Goal: Use online tool/utility: Utilize a website feature to perform a specific function

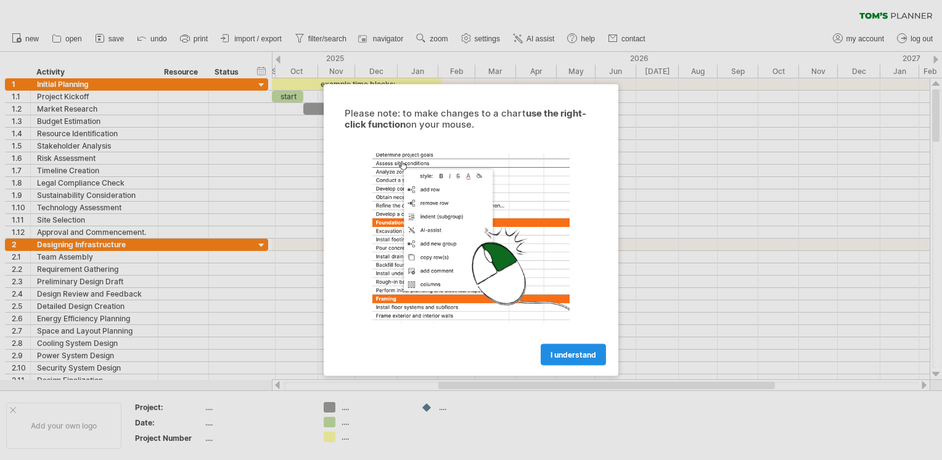
click at [591, 356] on span "I understand" at bounding box center [574, 354] width 46 height 9
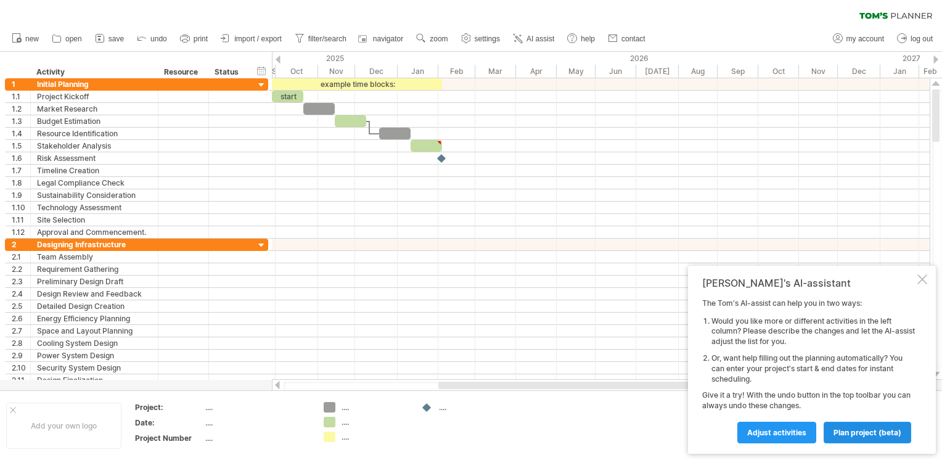
click at [878, 434] on span "plan project (beta)" at bounding box center [868, 432] width 68 height 9
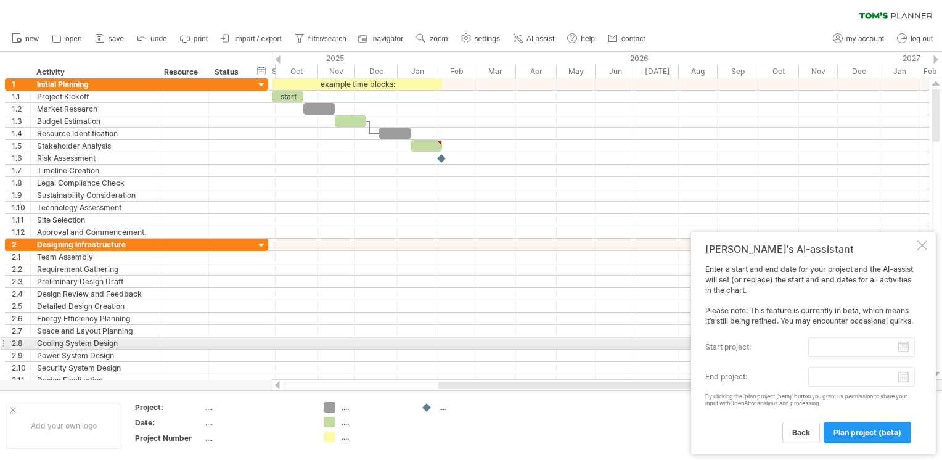
click at [908, 347] on input "start project:" at bounding box center [861, 347] width 107 height 20
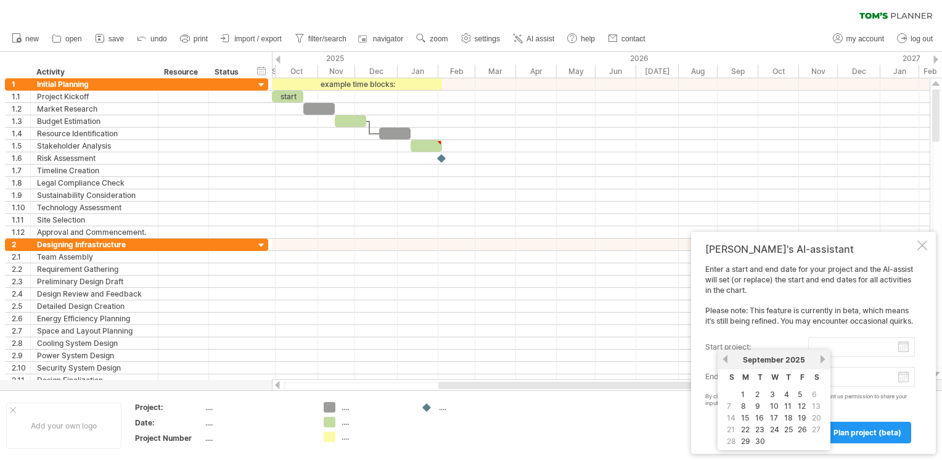
click at [731, 440] on span "28" at bounding box center [732, 441] width 12 height 12
click at [745, 438] on link "29" at bounding box center [746, 441] width 12 height 12
type input "********"
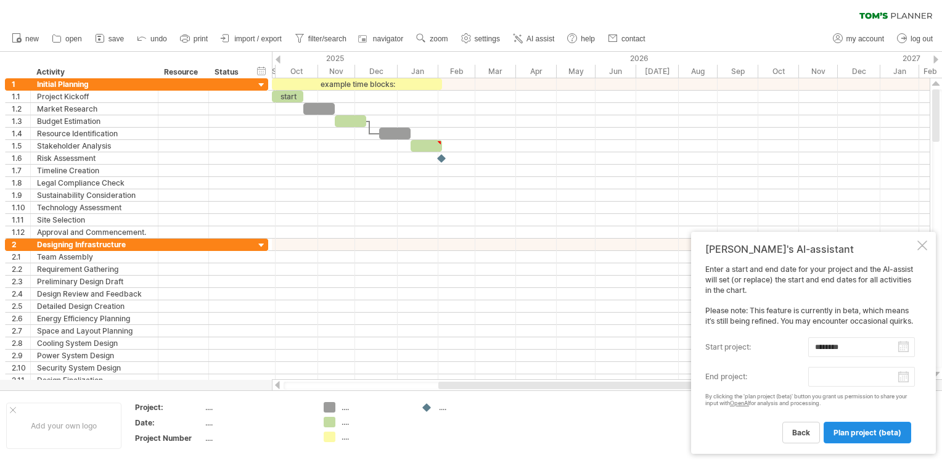
click at [853, 435] on span "plan project (beta)" at bounding box center [868, 432] width 68 height 9
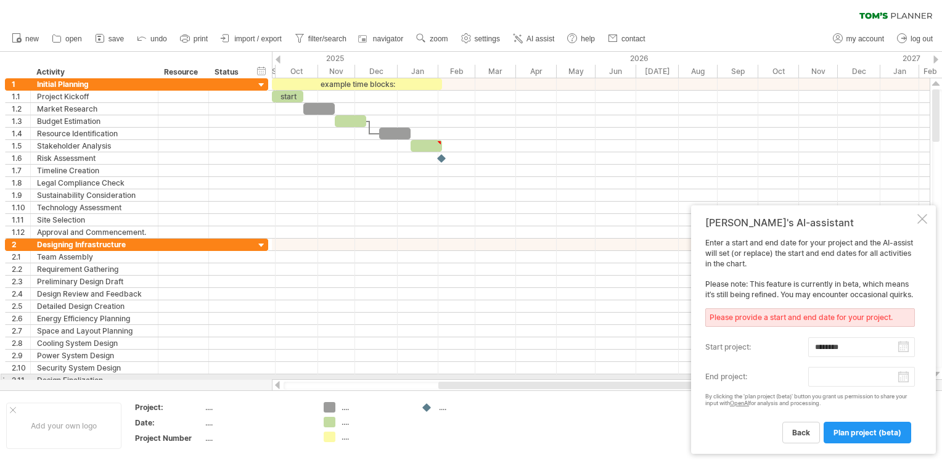
click at [902, 379] on body "progress(100%) Trying to reach plan.tomsplanner.com Connected again... 0% clear…" at bounding box center [471, 231] width 942 height 463
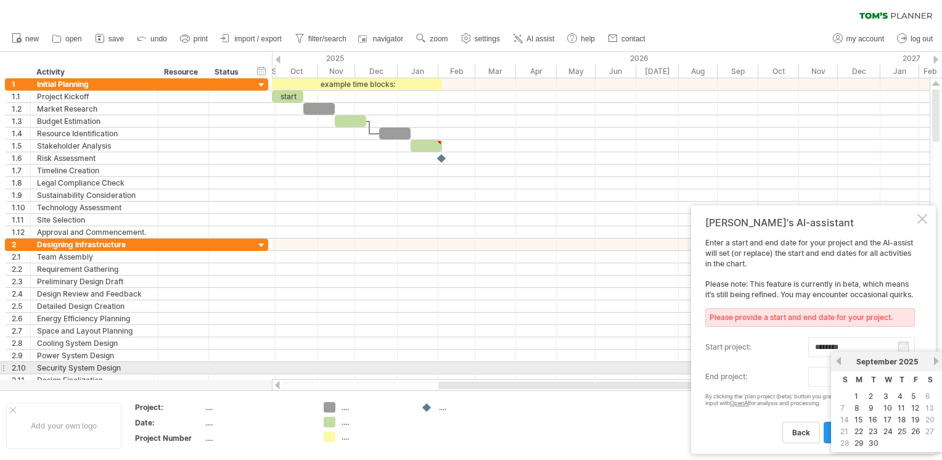
click at [932, 363] on link "next" at bounding box center [936, 360] width 9 height 9
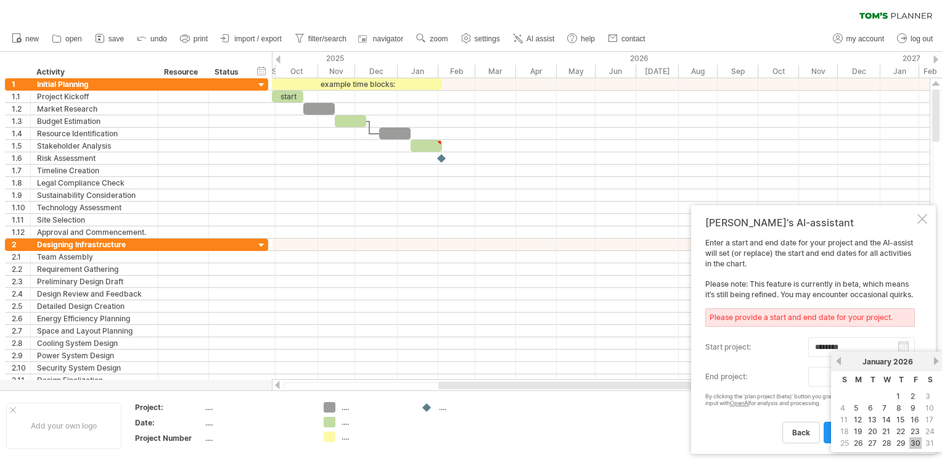
click at [919, 443] on link "30" at bounding box center [916, 443] width 12 height 12
type input "********"
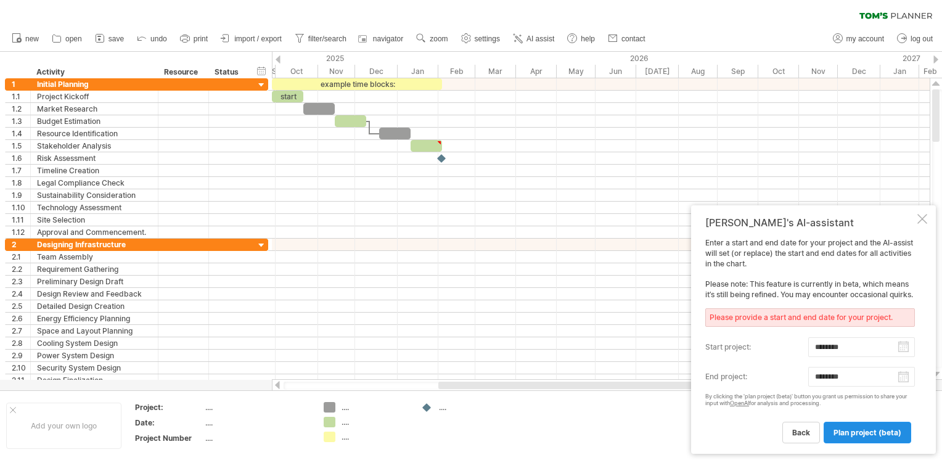
click at [866, 432] on span "plan project (beta)" at bounding box center [868, 432] width 68 height 9
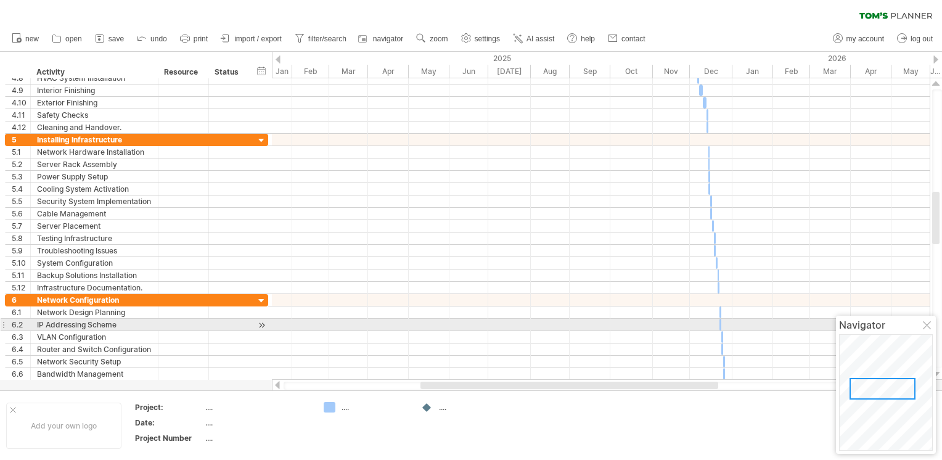
click at [925, 324] on div at bounding box center [928, 326] width 10 height 10
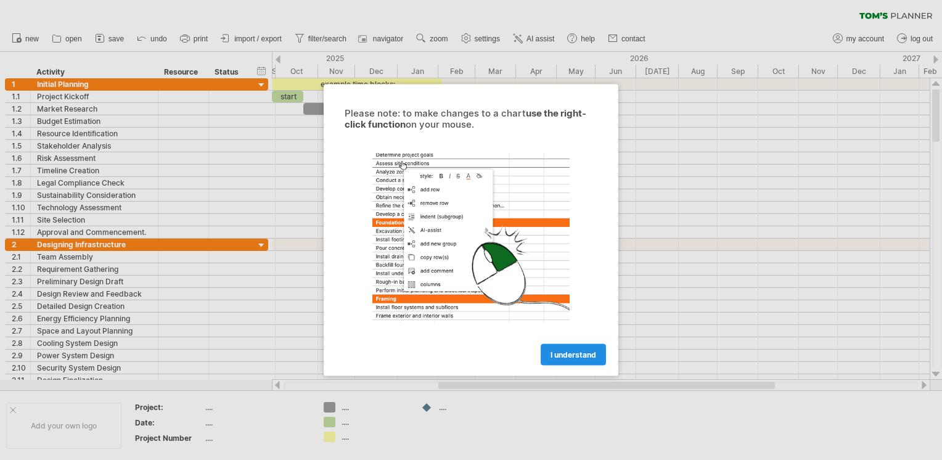
click at [587, 361] on link "I understand" at bounding box center [573, 355] width 65 height 22
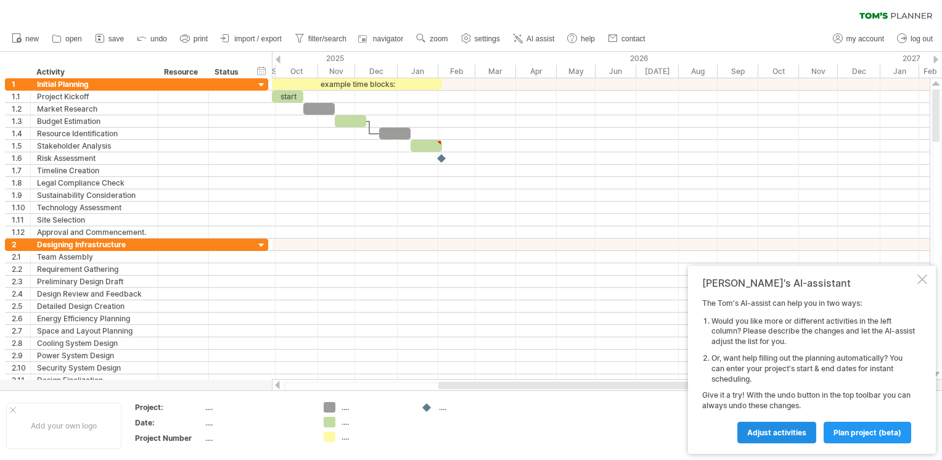
click at [783, 430] on span "Adjust activities" at bounding box center [776, 432] width 59 height 9
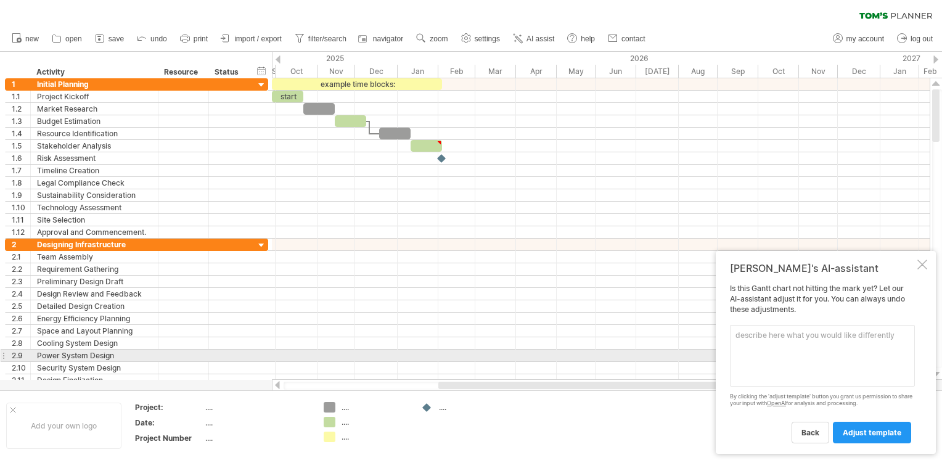
click at [802, 350] on textarea at bounding box center [822, 356] width 185 height 62
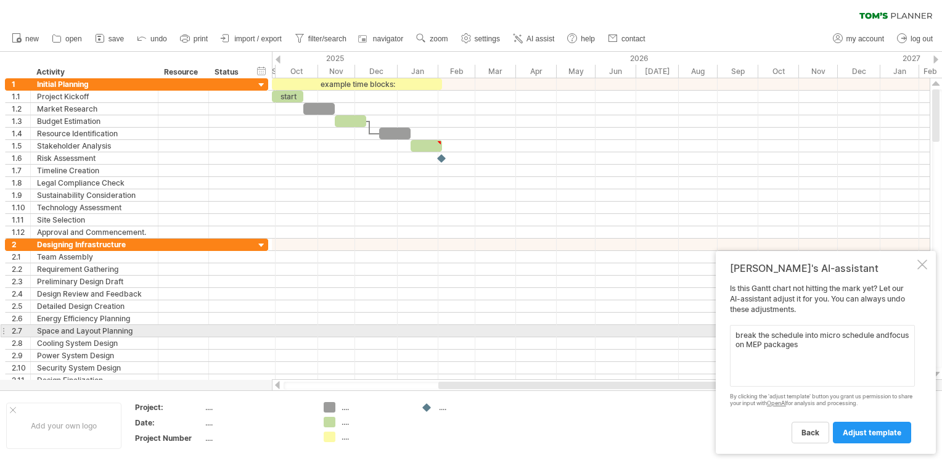
click at [889, 335] on textarea "break the schedule into micro schedule andfocus on MEP packages" at bounding box center [822, 356] width 185 height 62
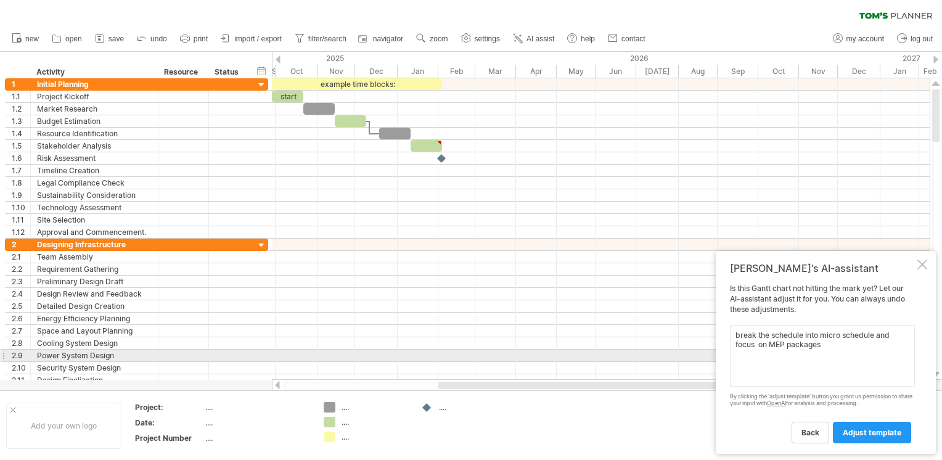
click at [827, 347] on textarea "break the schedule into micro schedule and focus on MEP packages" at bounding box center [822, 356] width 185 height 62
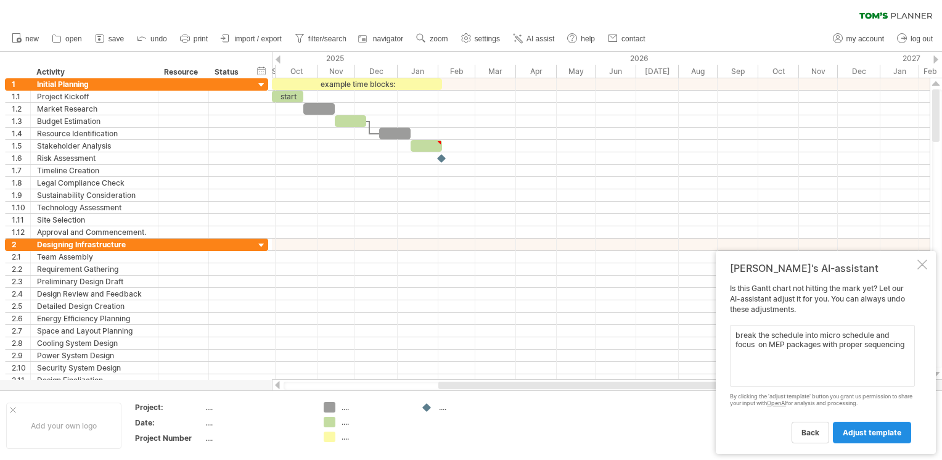
type textarea "break the schedule into micro schedule and focus on MEP packages with proper se…"
click at [887, 439] on link "adjust template" at bounding box center [872, 433] width 78 height 22
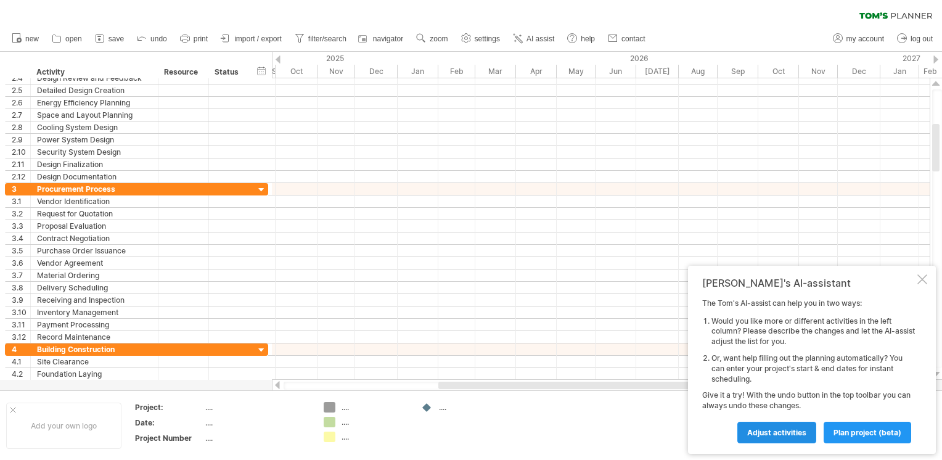
click at [755, 432] on span "Adjust activities" at bounding box center [776, 432] width 59 height 9
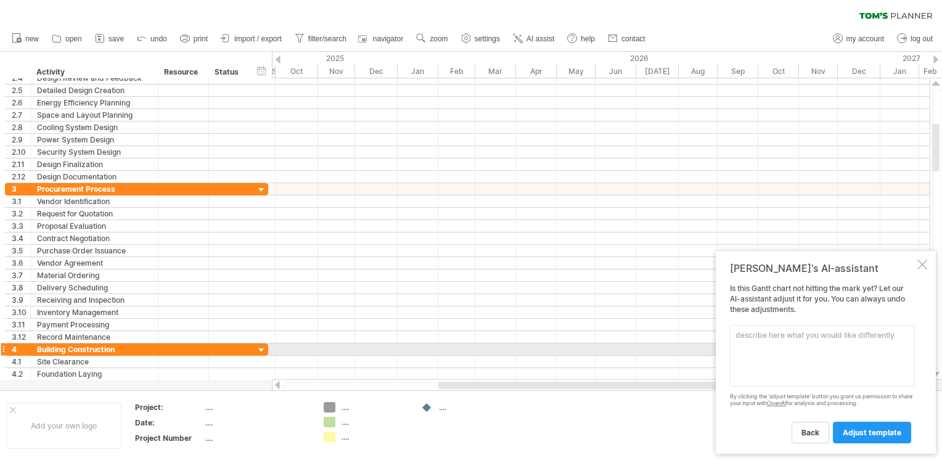
click at [751, 353] on textarea at bounding box center [822, 356] width 185 height 62
type textarea "f"
type textarea "b"
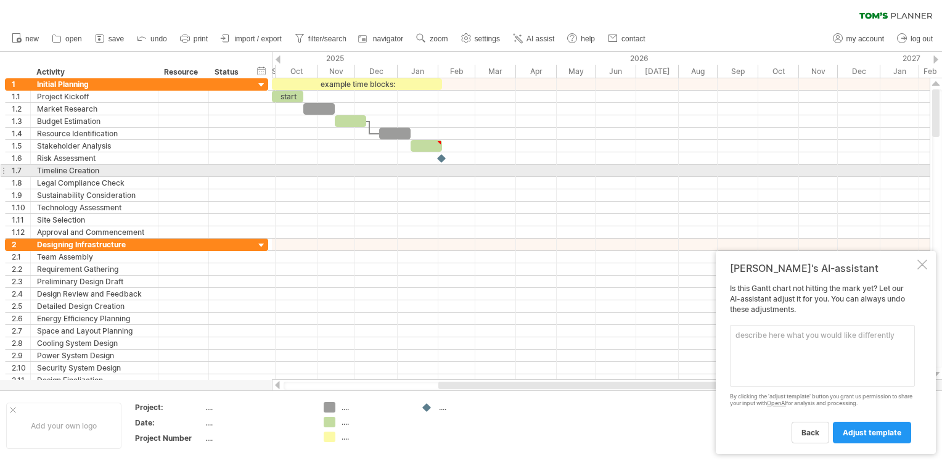
drag, startPoint x: 936, startPoint y: 149, endPoint x: 942, endPoint y: 97, distance: 52.2
click at [942, 97] on html "progress(100%) Trying to reach [DOMAIN_NAME] Connected again... 0% clear filter…" at bounding box center [471, 231] width 942 height 463
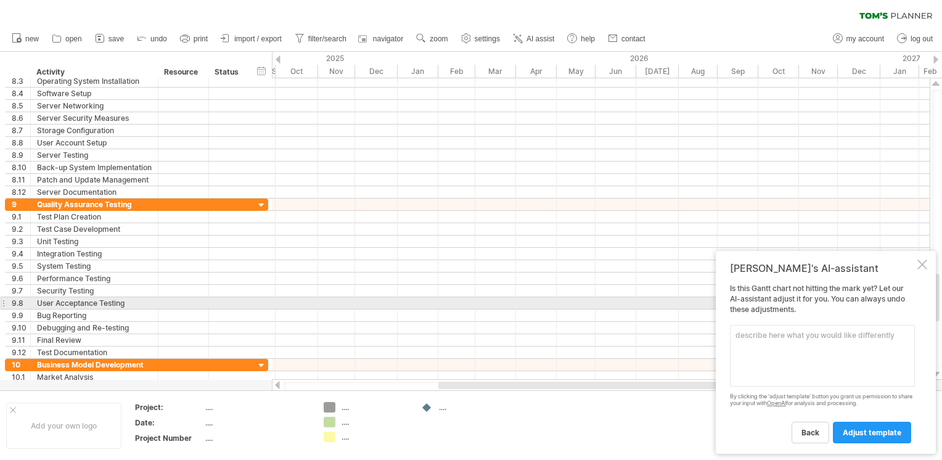
click at [517, 285] on div at bounding box center [601, 279] width 658 height 12
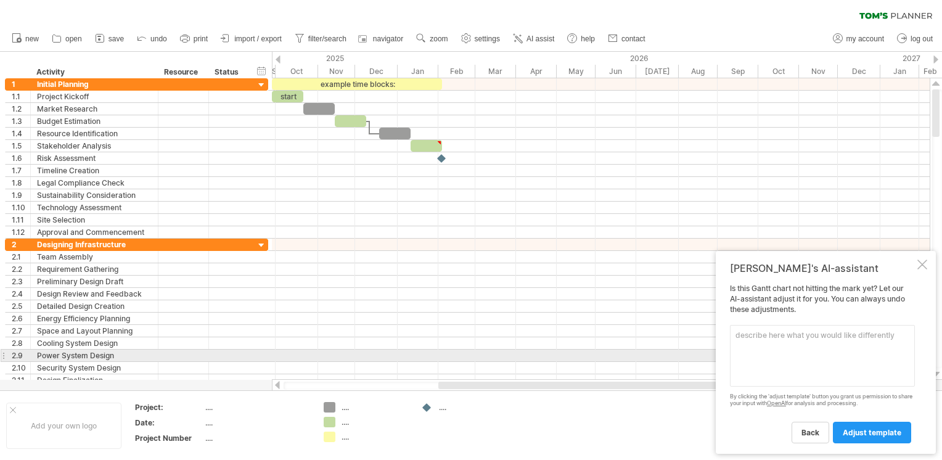
click at [784, 351] on textarea at bounding box center [822, 356] width 185 height 62
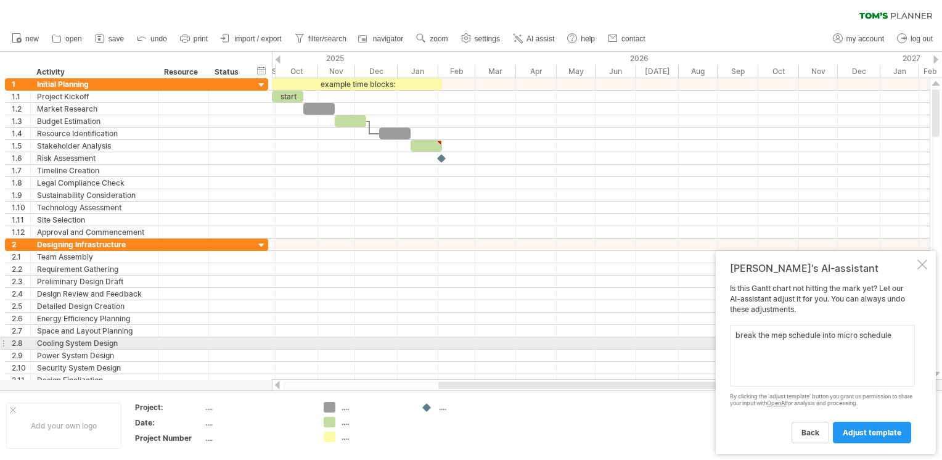
click at [734, 340] on textarea "break the mep schedule into micro schedule" at bounding box center [822, 356] width 185 height 62
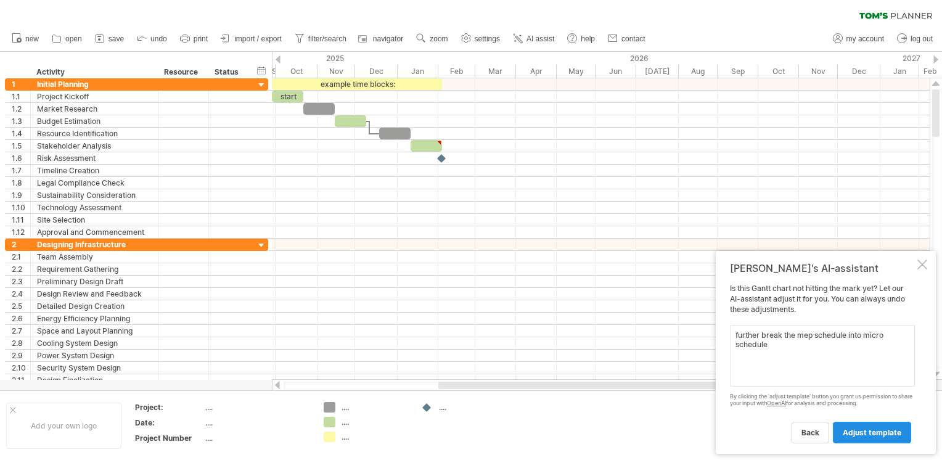
type textarea "further break the mep schedule into micro schedule"
click at [854, 435] on span "adjust template" at bounding box center [872, 432] width 59 height 9
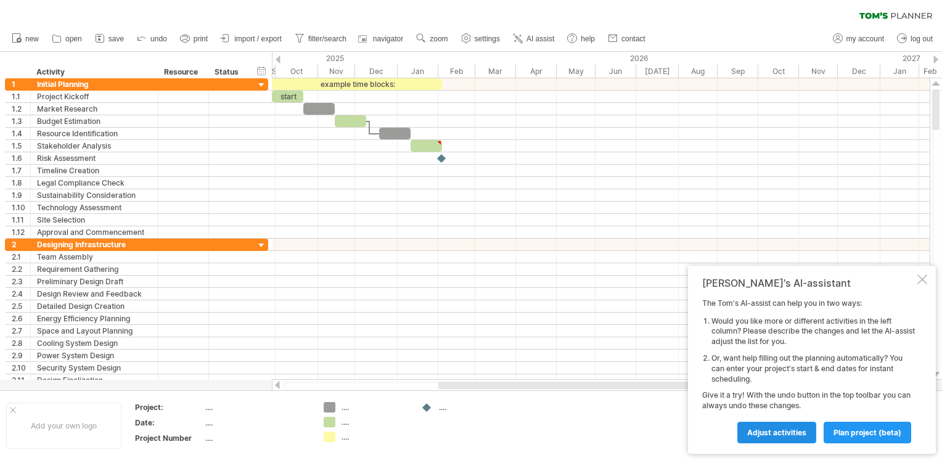
click at [755, 434] on span "Adjust activities" at bounding box center [776, 432] width 59 height 9
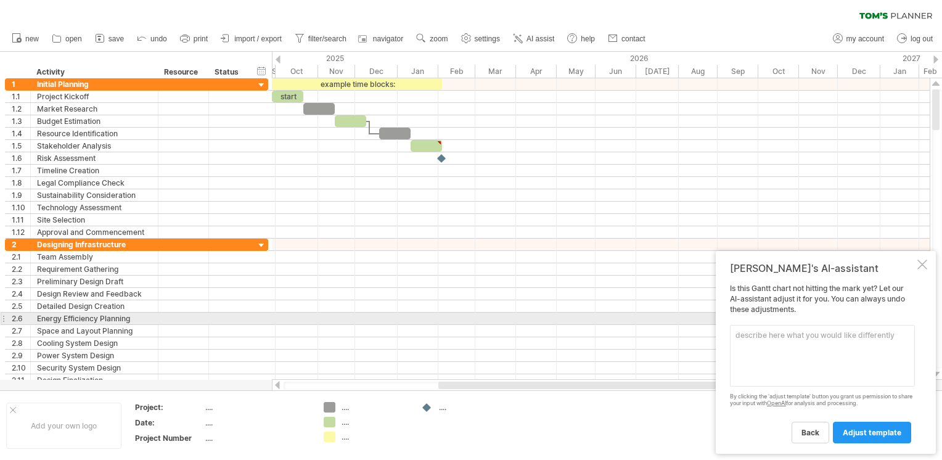
click at [833, 316] on div "Is this [PERSON_NAME] chart not hitting the mark yet? Let our AI-assistant adju…" at bounding box center [822, 363] width 185 height 159
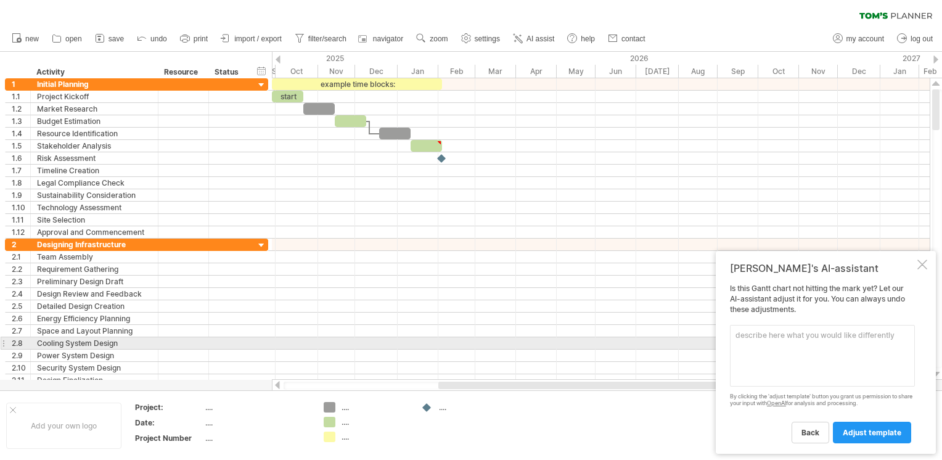
click at [819, 350] on textarea at bounding box center [822, 356] width 185 height 62
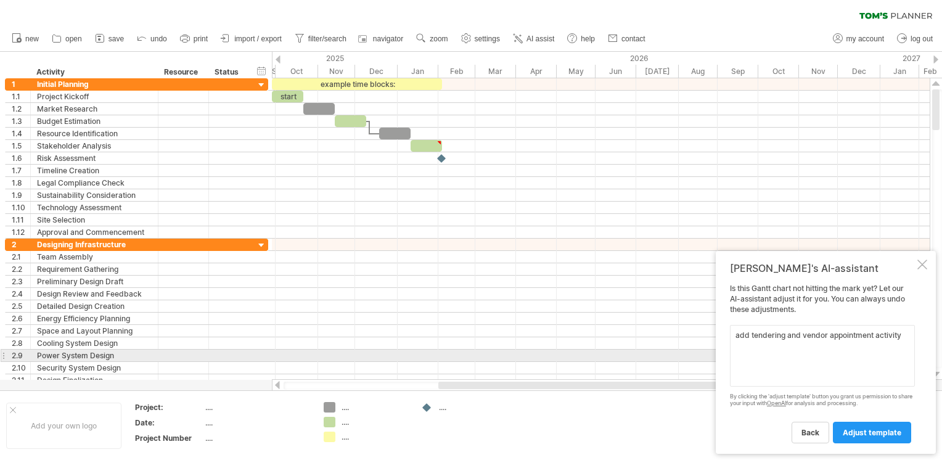
type textarea "add tendering and vendor appointment activity"
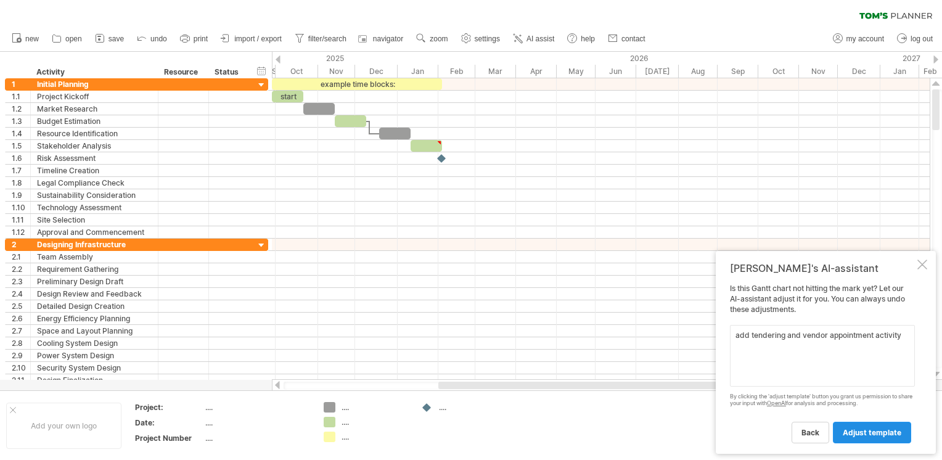
click at [853, 435] on span "adjust template" at bounding box center [872, 432] width 59 height 9
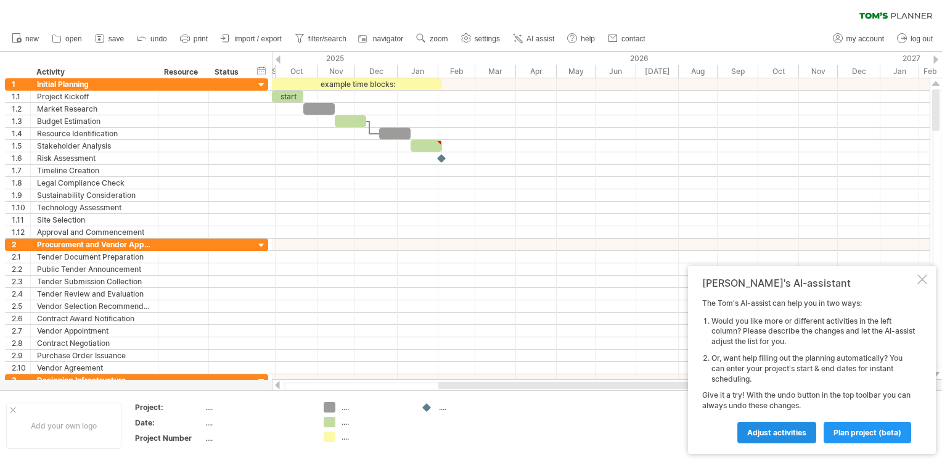
click at [779, 431] on span "Adjust activities" at bounding box center [776, 432] width 59 height 9
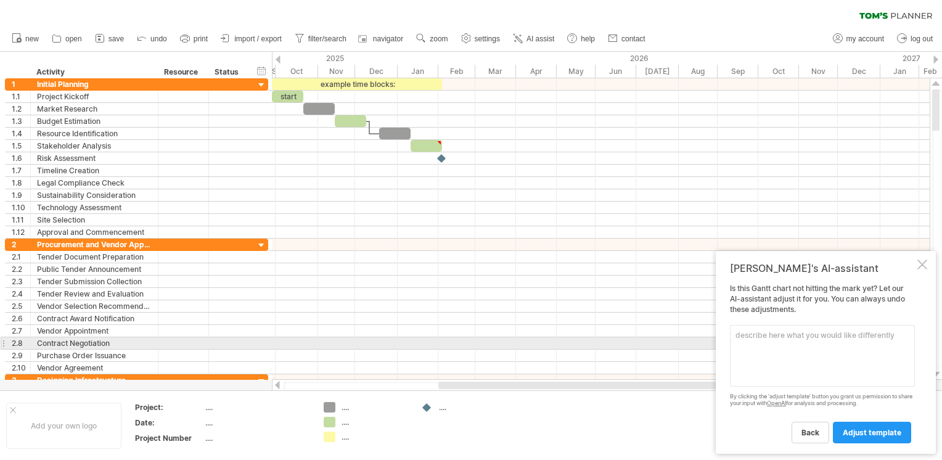
click at [775, 348] on textarea at bounding box center [822, 356] width 185 height 62
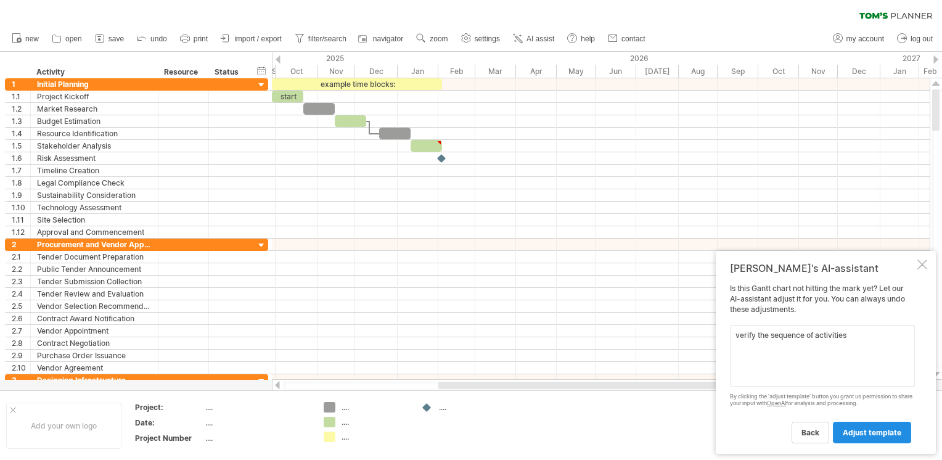
type textarea "verify the sequence of activities"
click at [879, 436] on span "adjust template" at bounding box center [872, 432] width 59 height 9
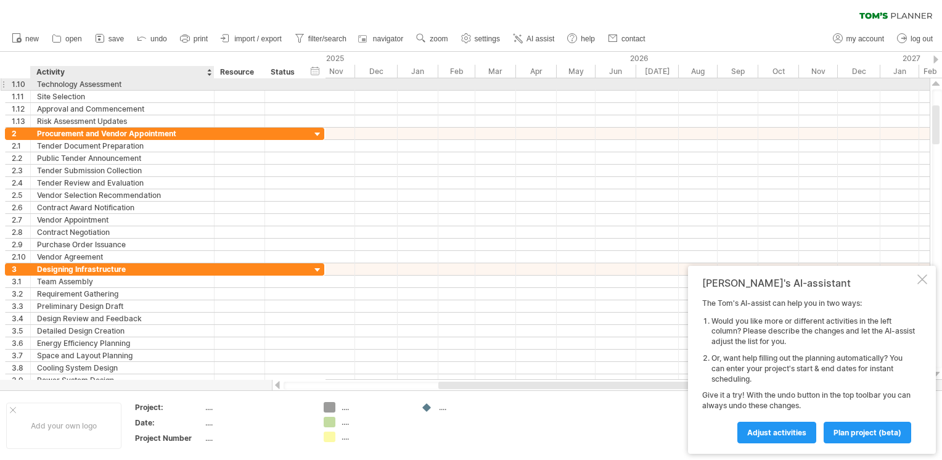
drag, startPoint x: 156, startPoint y: 84, endPoint x: 212, endPoint y: 87, distance: 56.2
click at [212, 87] on div at bounding box center [213, 84] width 6 height 12
